Goal: Task Accomplishment & Management: Manage account settings

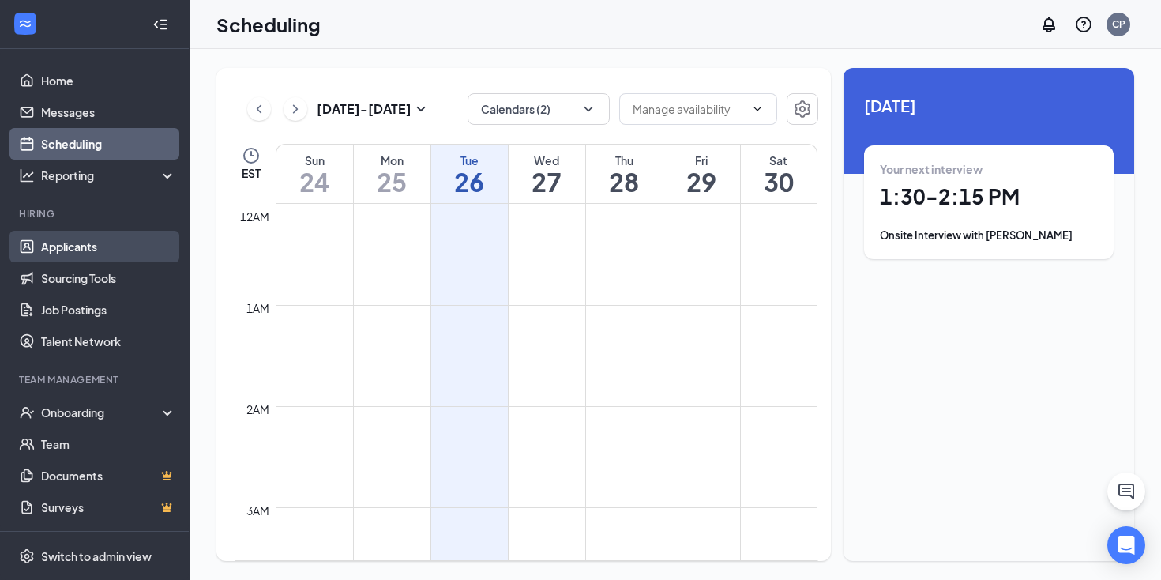
click at [91, 248] on link "Applicants" at bounding box center [108, 247] width 135 height 32
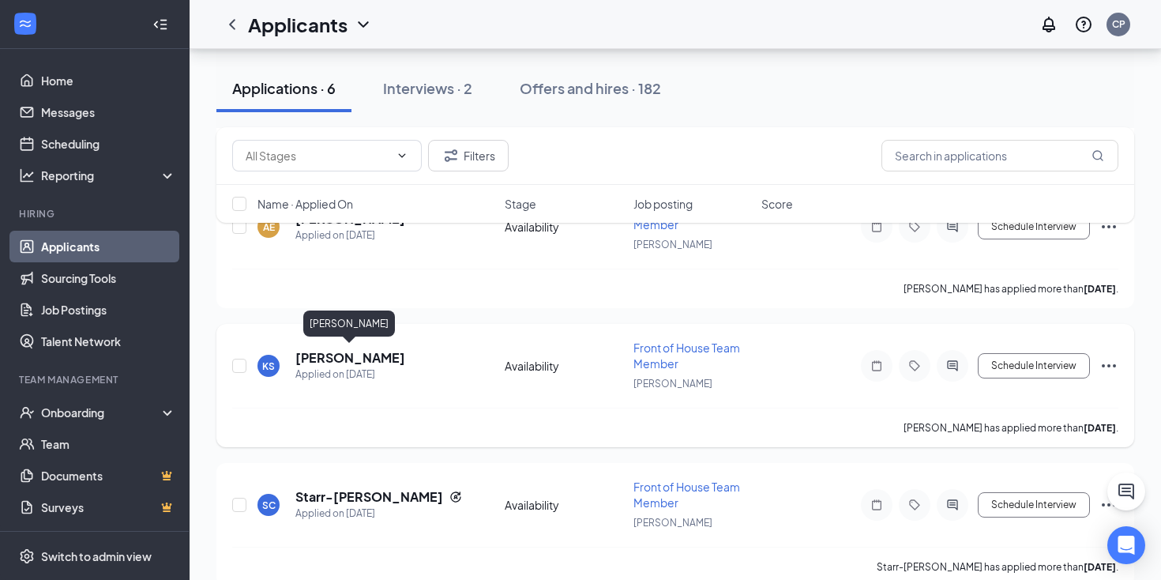
scroll to position [247, 0]
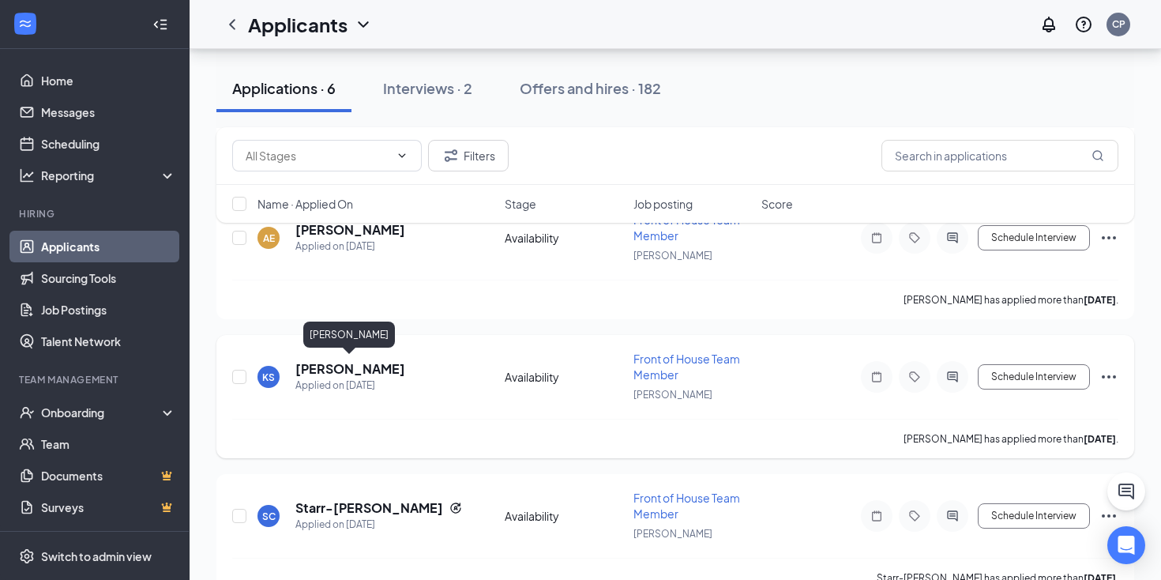
click at [332, 358] on div "KS [PERSON_NAME] Applied on [DATE] Availability Front of House Team Member [PER…" at bounding box center [675, 385] width 886 height 68
click at [328, 372] on h5 "[PERSON_NAME]" at bounding box center [350, 370] width 110 height 17
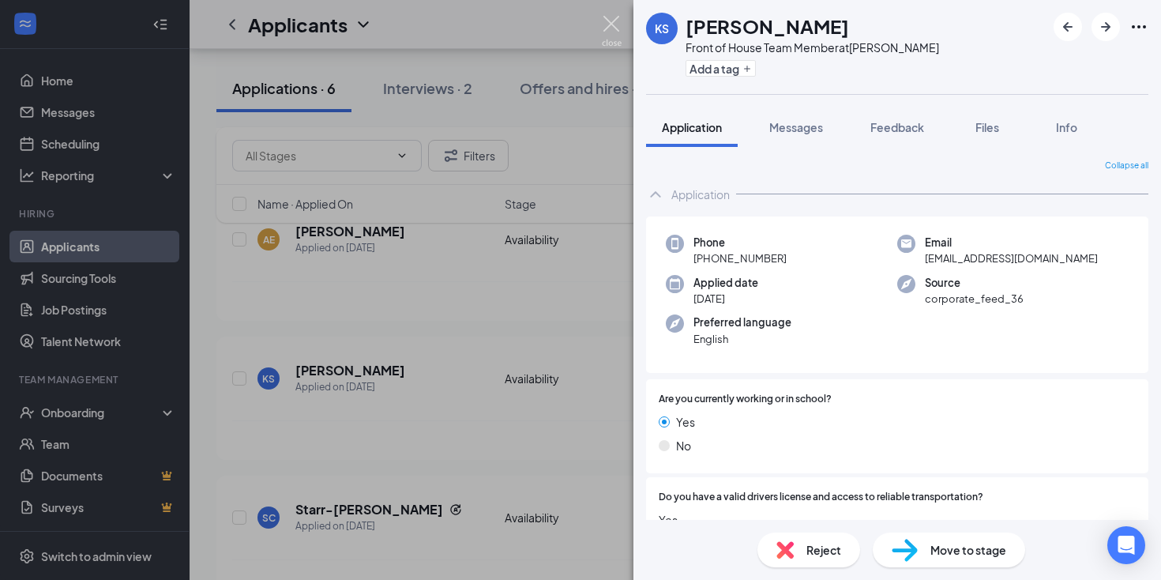
click at [615, 28] on img at bounding box center [612, 31] width 20 height 31
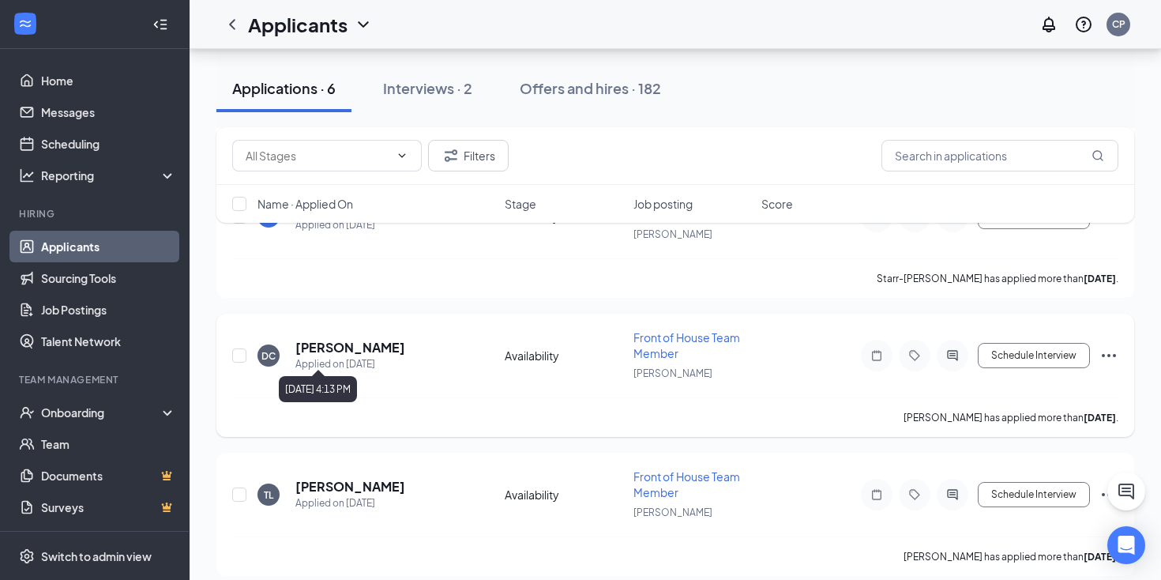
scroll to position [556, 0]
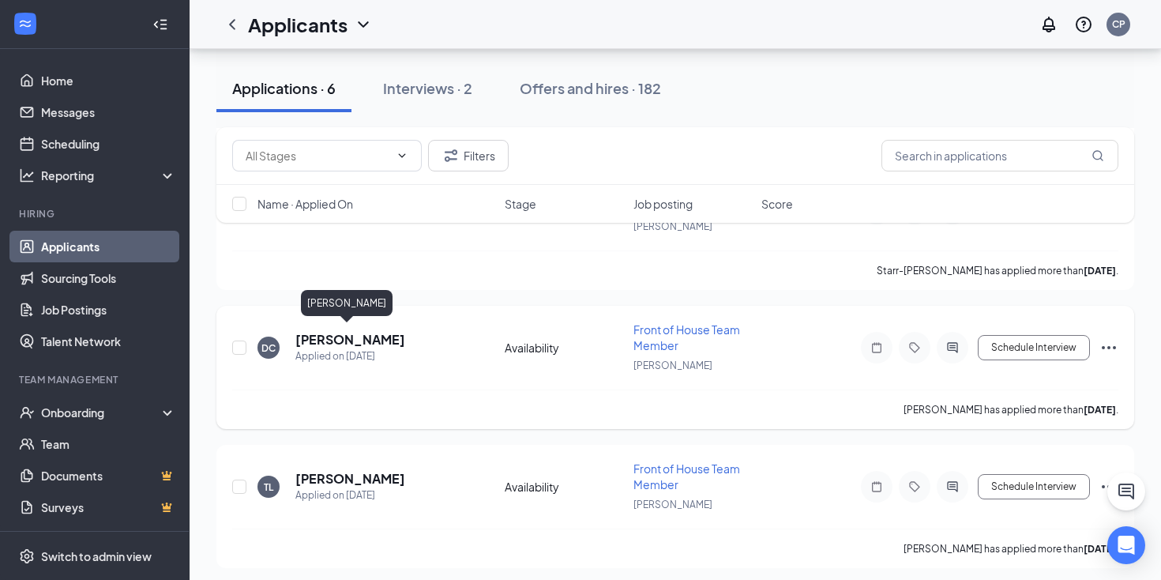
click at [345, 336] on h5 "[PERSON_NAME]" at bounding box center [350, 339] width 110 height 17
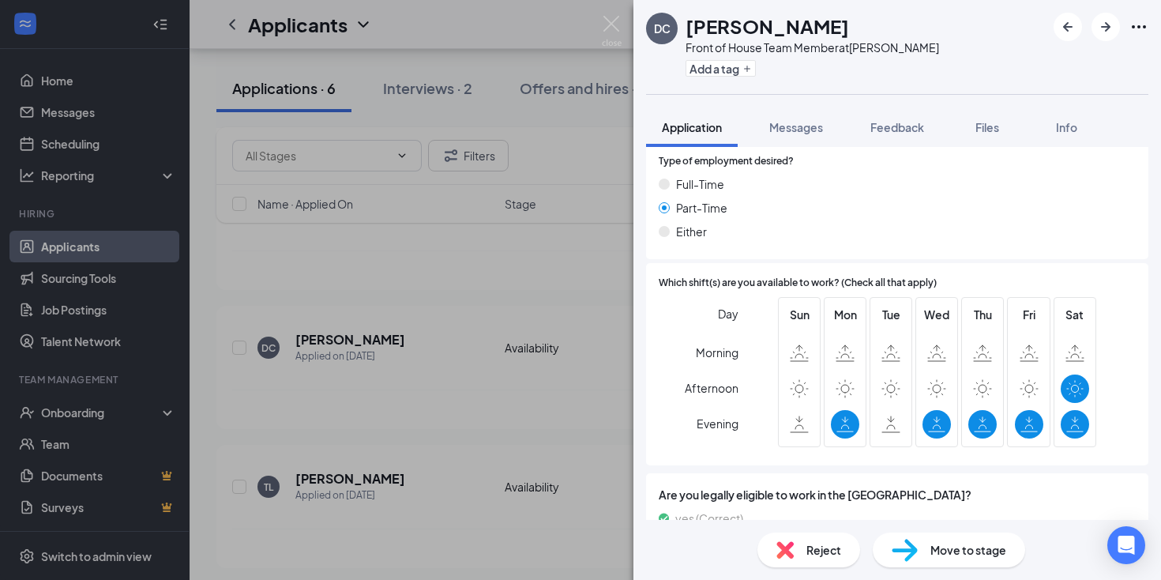
scroll to position [991, 0]
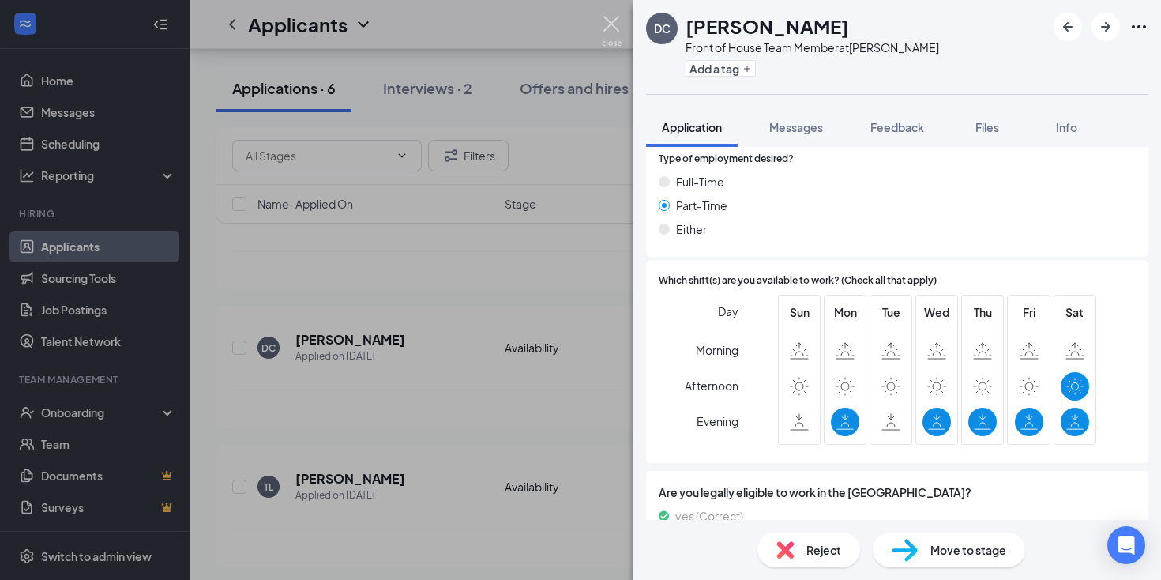
click at [614, 24] on img at bounding box center [612, 31] width 20 height 31
